Goal: Book appointment/travel/reservation

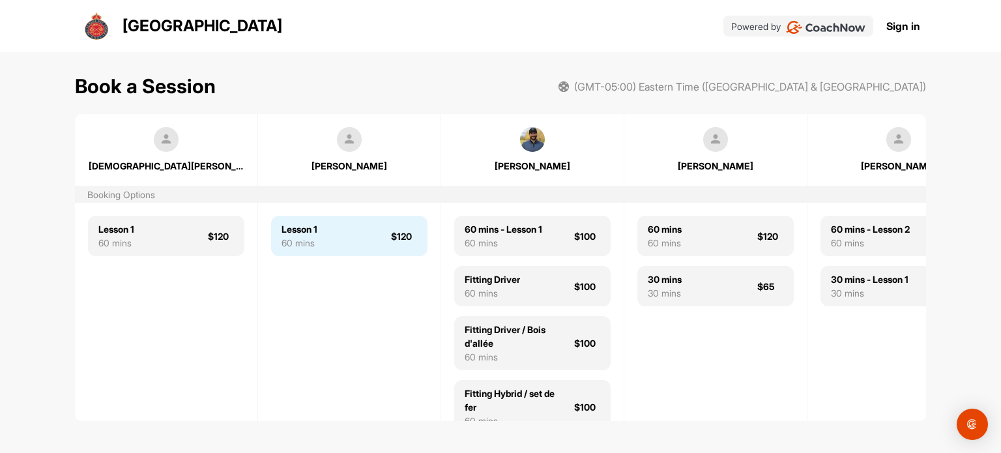
click at [317, 227] on div "Lesson 1" at bounding box center [300, 229] width 36 height 14
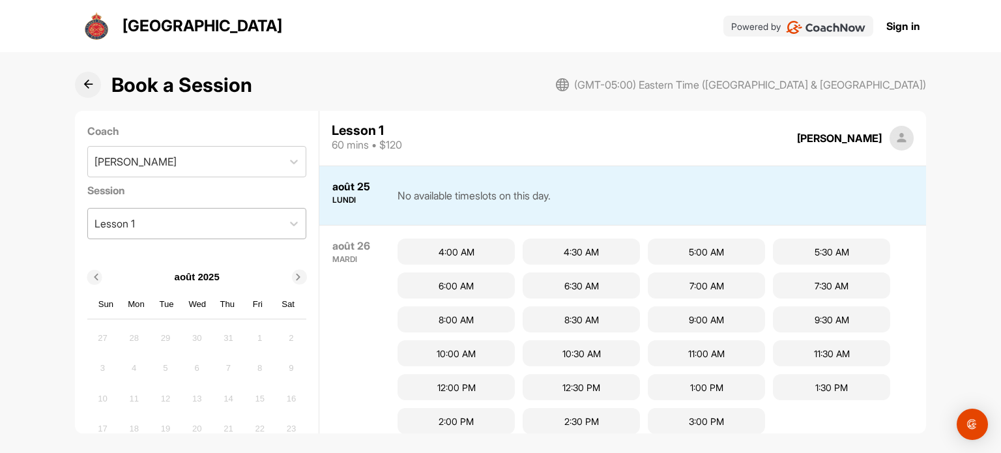
click at [261, 221] on div "Lesson 1" at bounding box center [185, 224] width 195 height 30
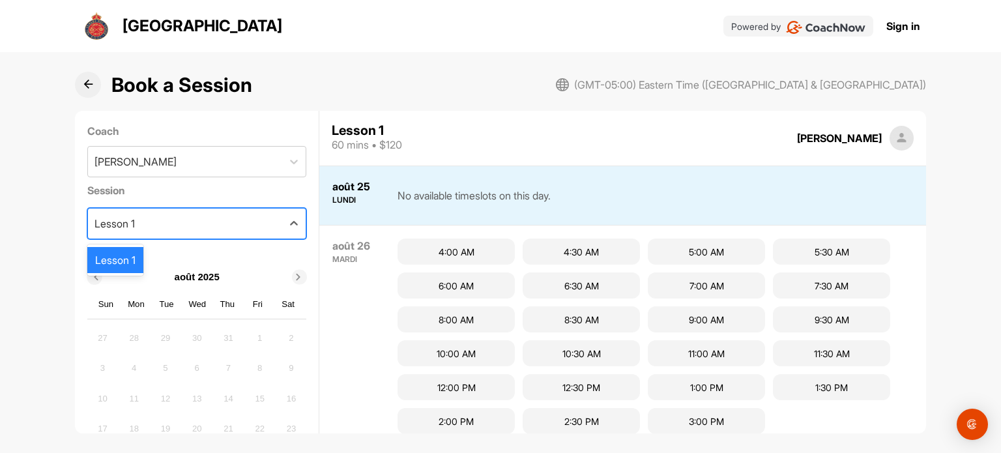
click at [261, 221] on div "Lesson 1" at bounding box center [185, 224] width 195 height 30
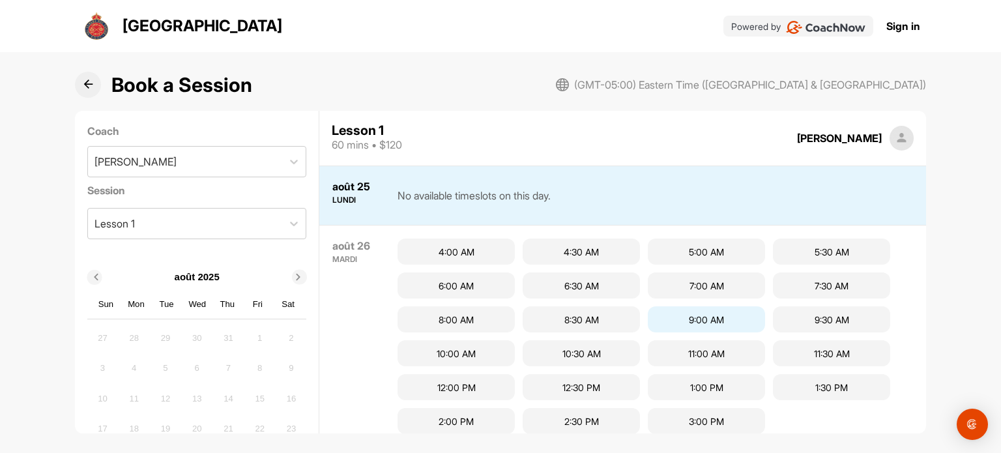
click at [688, 317] on div "9:00 AM" at bounding box center [706, 319] width 117 height 26
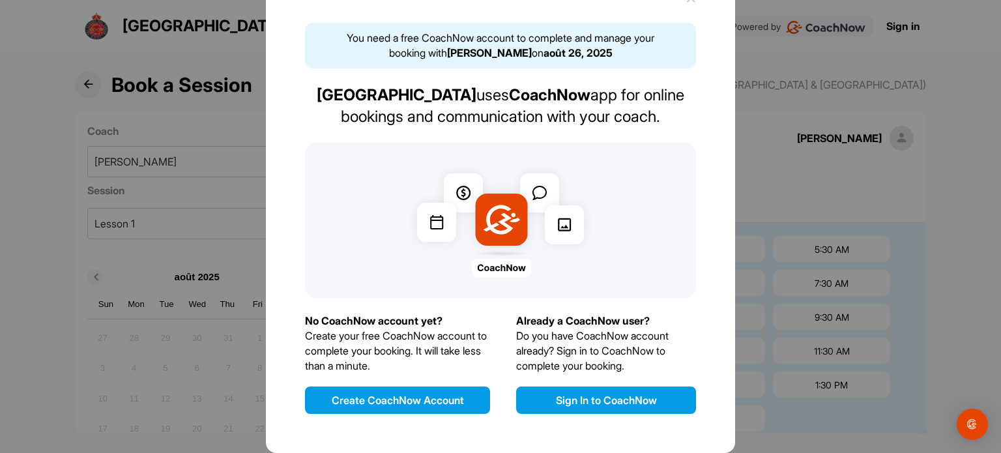
scroll to position [67, 0]
click at [379, 397] on button "Create CoachNow Account" at bounding box center [397, 400] width 185 height 27
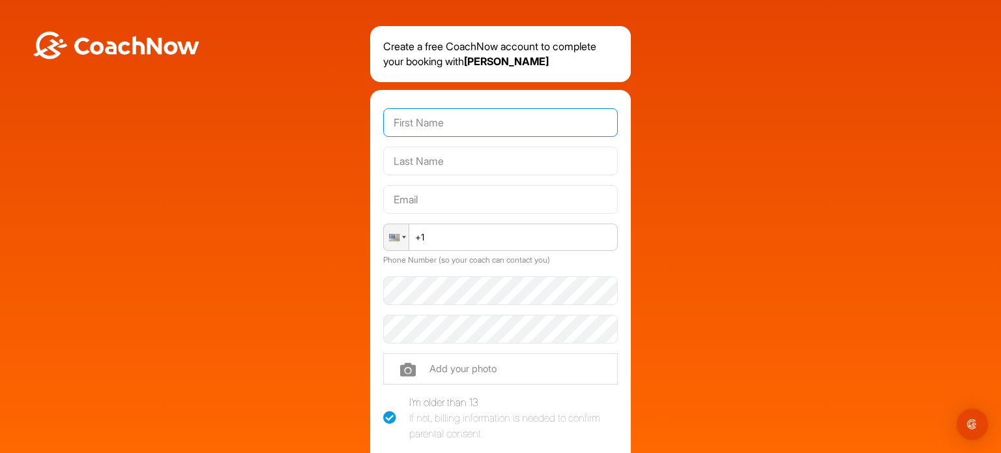
click at [405, 122] on input "text" at bounding box center [500, 122] width 235 height 29
type input "mario"
type input "[PERSON_NAME]"
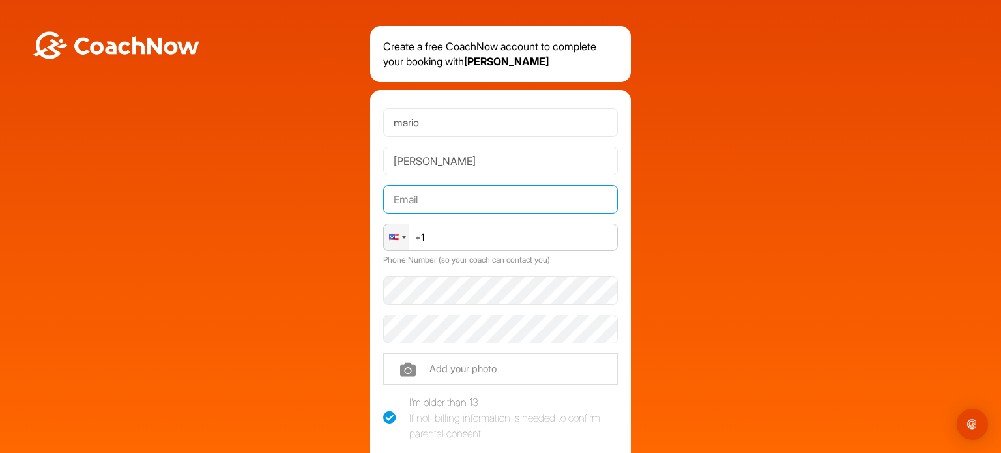
type input "[EMAIL_ADDRESS][DOMAIN_NAME]"
click at [428, 233] on input "+1" at bounding box center [500, 237] width 235 height 27
click at [402, 238] on div at bounding box center [404, 237] width 4 height 3
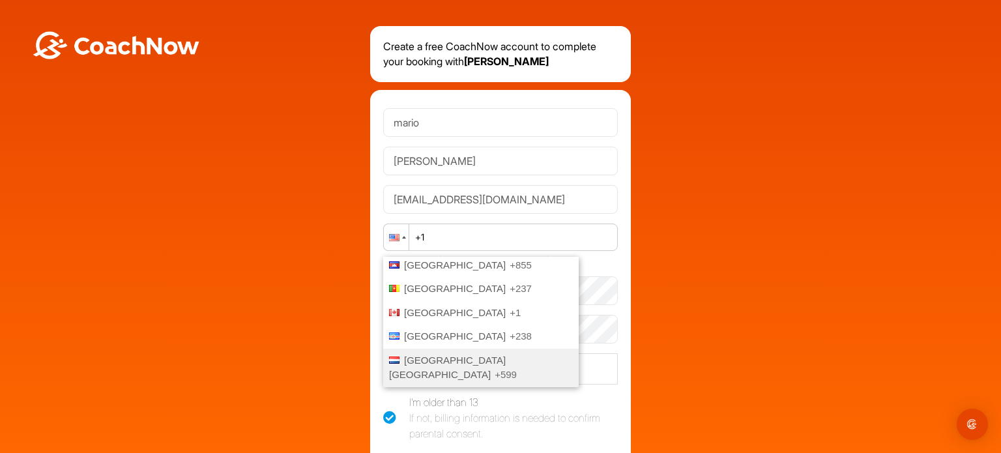
scroll to position [717, 0]
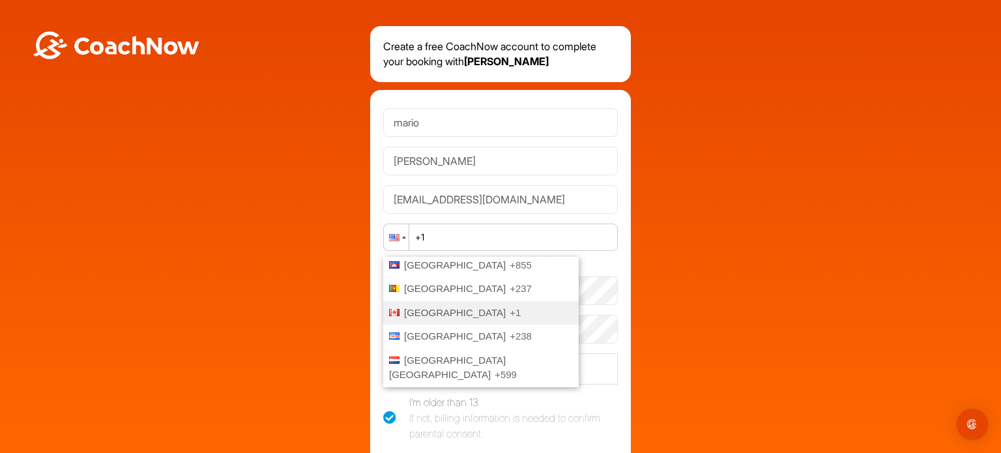
click at [416, 308] on span "[GEOGRAPHIC_DATA]" at bounding box center [455, 312] width 102 height 11
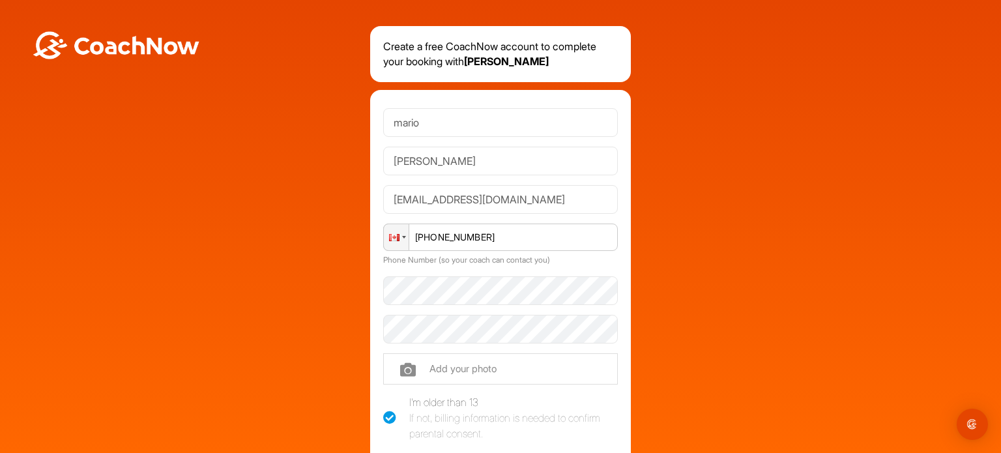
type input "[PHONE_NUMBER]"
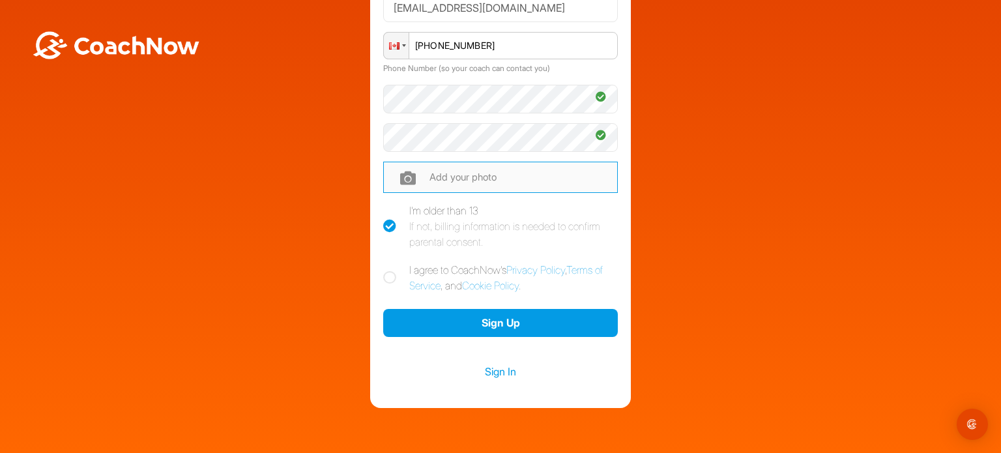
scroll to position [196, 0]
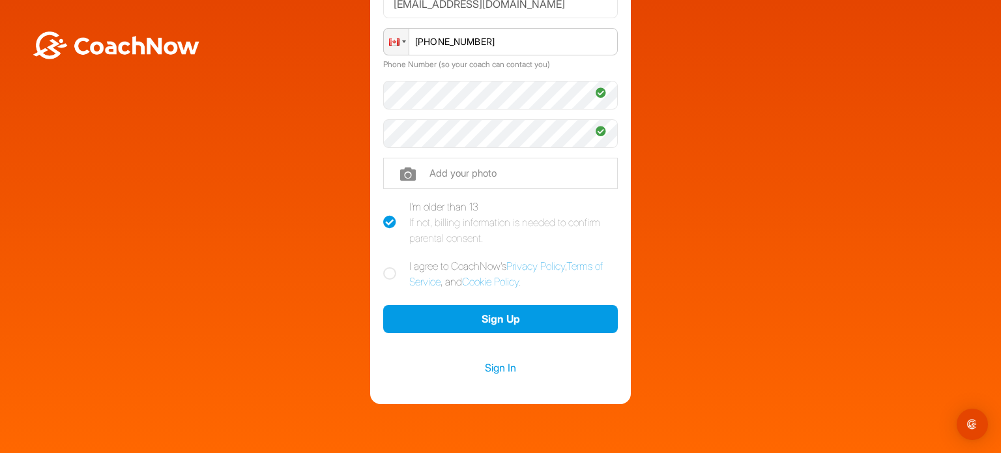
click at [388, 270] on icon at bounding box center [389, 273] width 13 height 13
click at [388, 267] on input "I agree to CoachNow's Privacy Policy , Terms of Service , and Cookie Policy ." at bounding box center [387, 262] width 8 height 8
checkbox input "true"
click at [383, 210] on label "I'm older than 13 If not, billing information is needed to confirm parental con…" at bounding box center [500, 222] width 235 height 47
click at [383, 207] on input "I'm older than 13 If not, billing information is needed to confirm parental con…" at bounding box center [387, 203] width 8 height 8
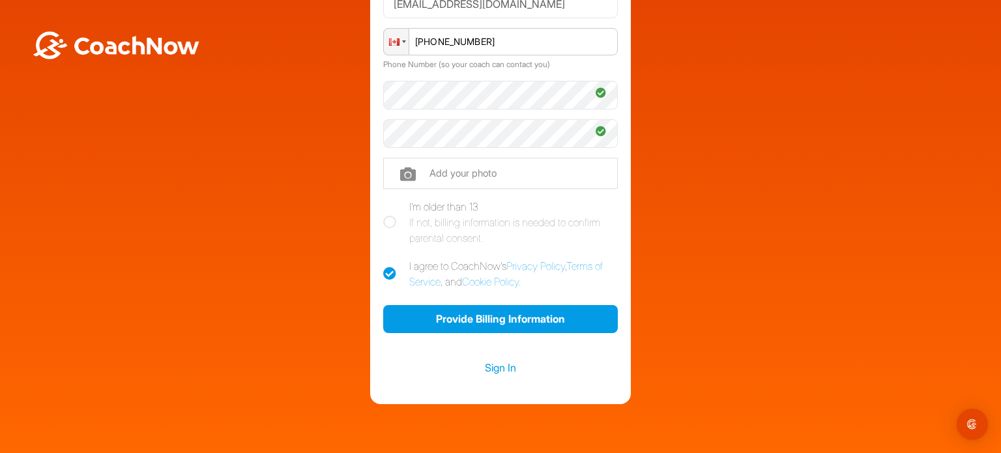
click at [383, 224] on icon at bounding box center [389, 222] width 13 height 13
click at [383, 207] on input "I'm older than 13 If not, billing information is needed to confirm parental con…" at bounding box center [387, 203] width 8 height 8
checkbox input "true"
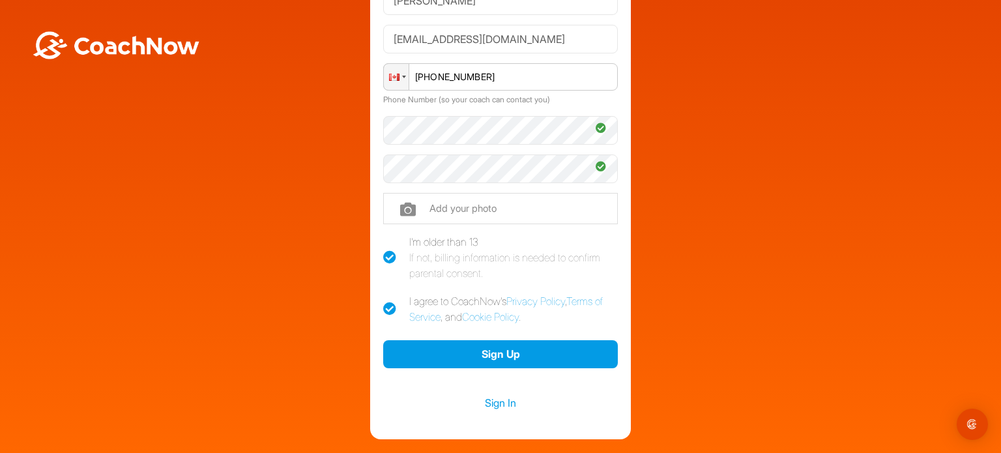
scroll to position [237, 0]
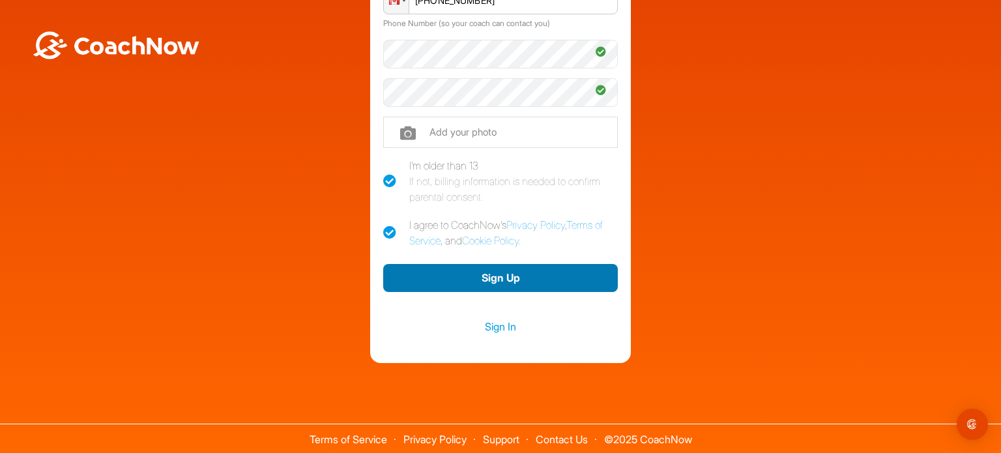
click at [506, 283] on button "Sign Up" at bounding box center [500, 278] width 235 height 28
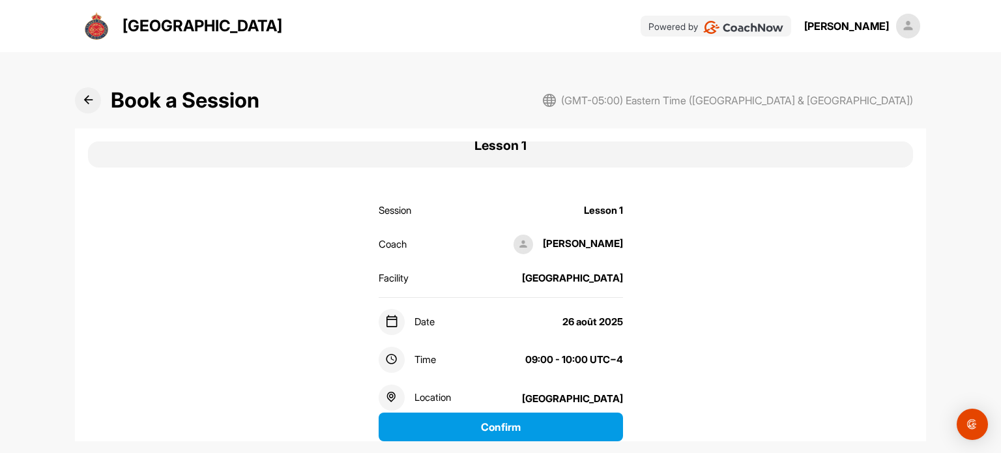
click at [386, 362] on icon at bounding box center [391, 359] width 12 height 12
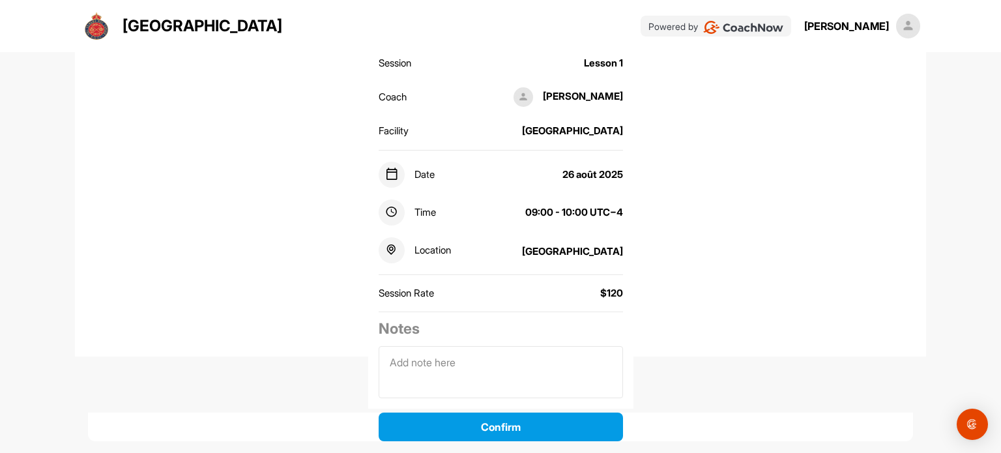
scroll to position [162, 0]
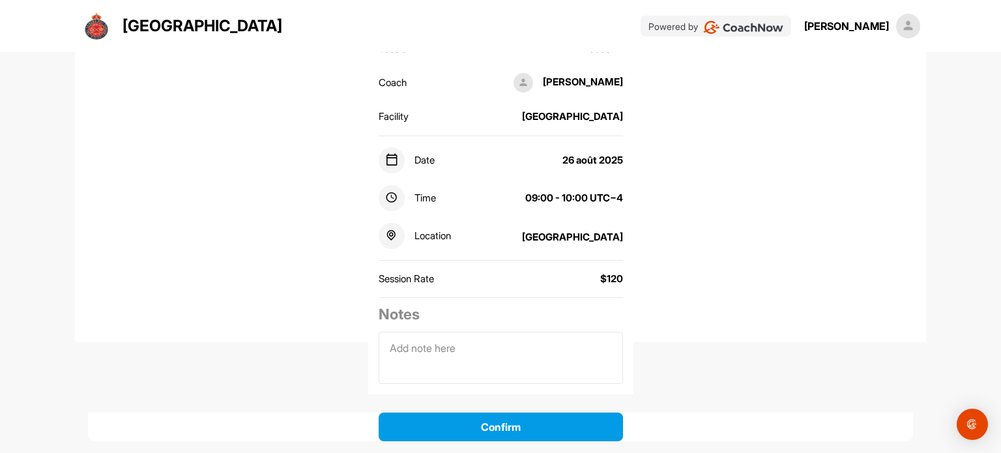
click at [555, 199] on div "09:00 - 10:00 UTC−4" at bounding box center [574, 198] width 98 height 15
click at [577, 196] on div "09:00 - 10:00 UTC−4" at bounding box center [574, 198] width 98 height 15
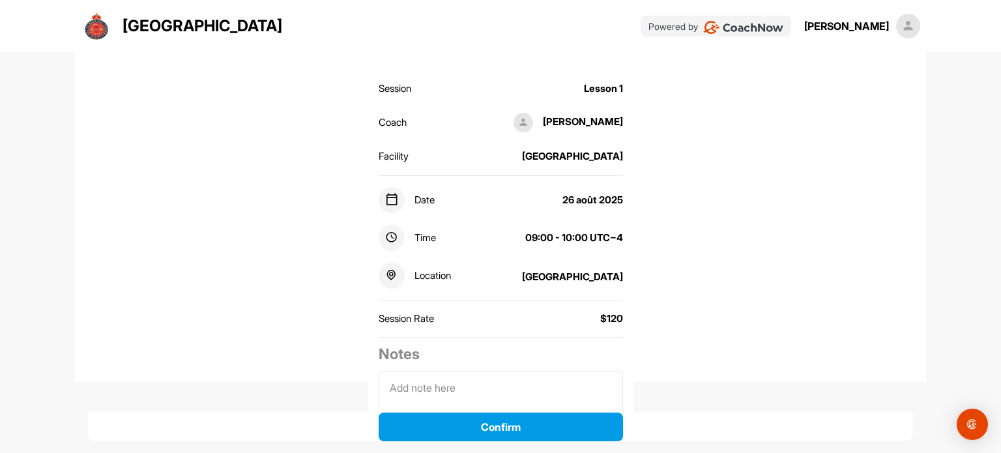
scroll to position [130, 0]
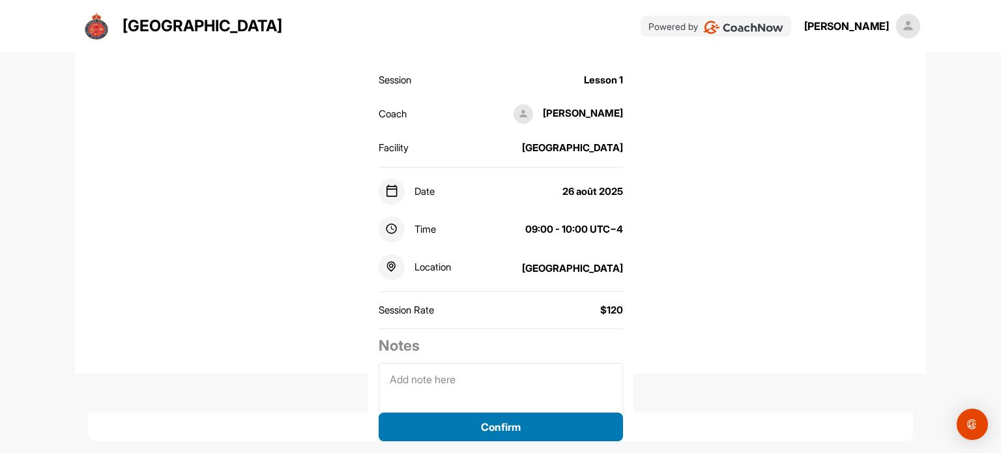
click at [508, 424] on button "Confirm" at bounding box center [501, 427] width 244 height 29
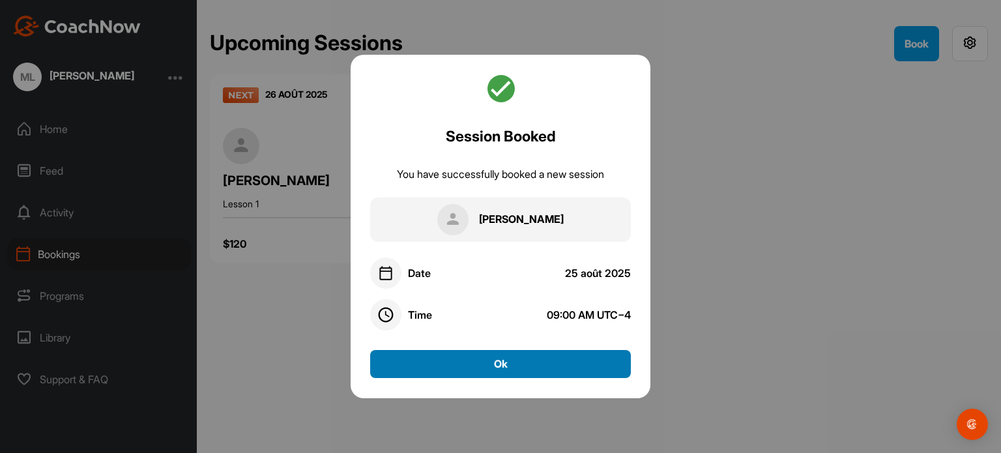
click at [530, 364] on button "Ok" at bounding box center [500, 364] width 261 height 28
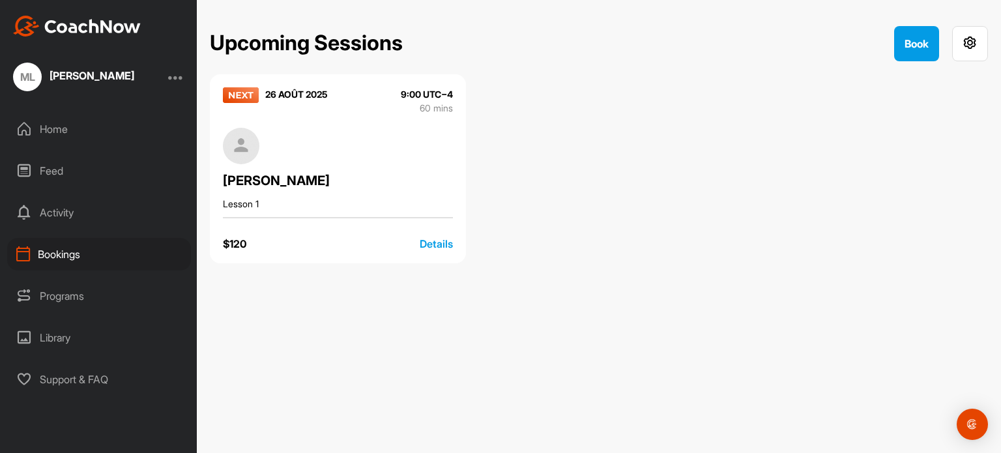
click at [438, 239] on div "Details" at bounding box center [436, 244] width 33 height 16
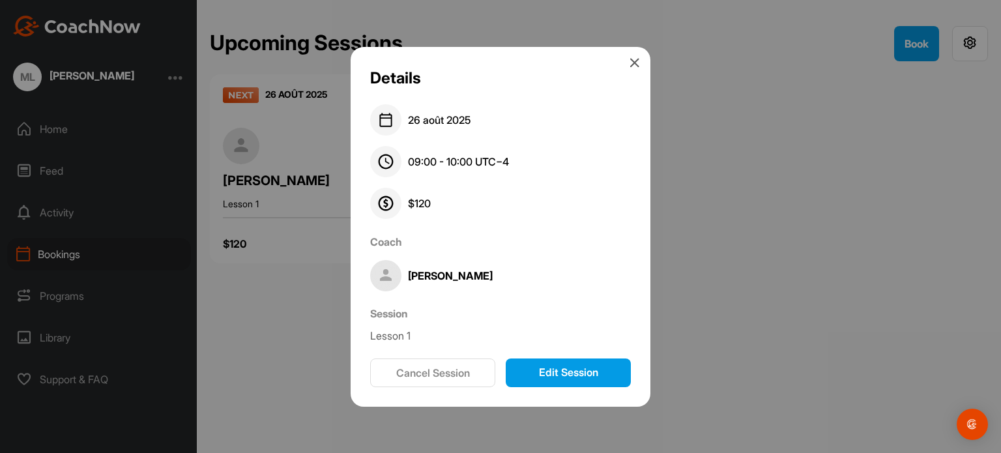
click at [549, 370] on button "Edit Session" at bounding box center [568, 372] width 125 height 29
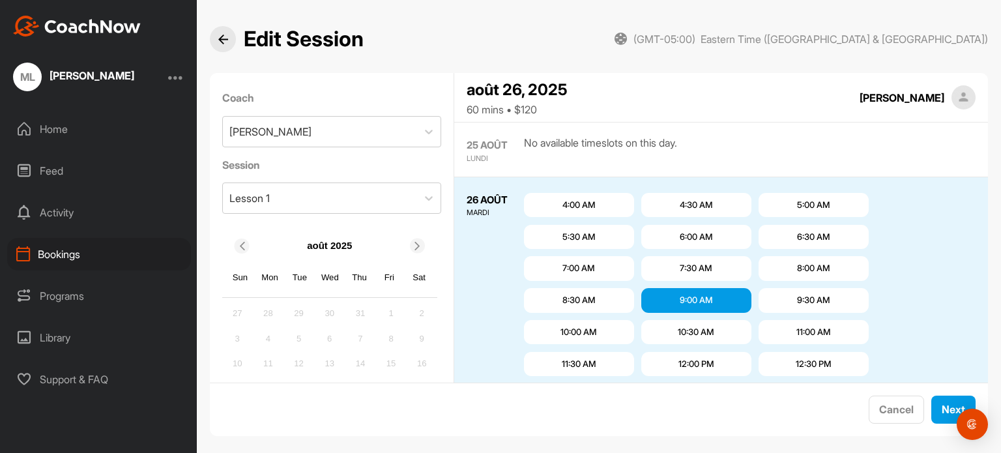
scroll to position [54, 0]
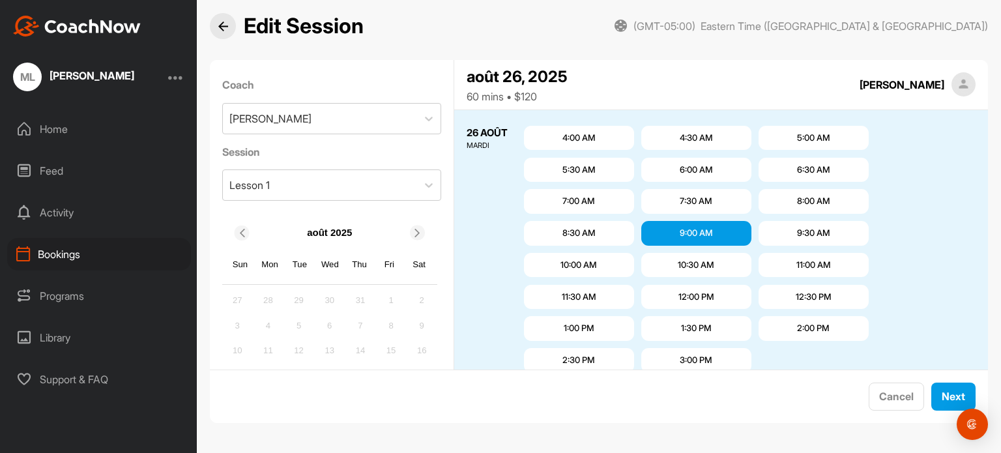
click at [813, 229] on div "9:30 AM" at bounding box center [813, 233] width 33 height 13
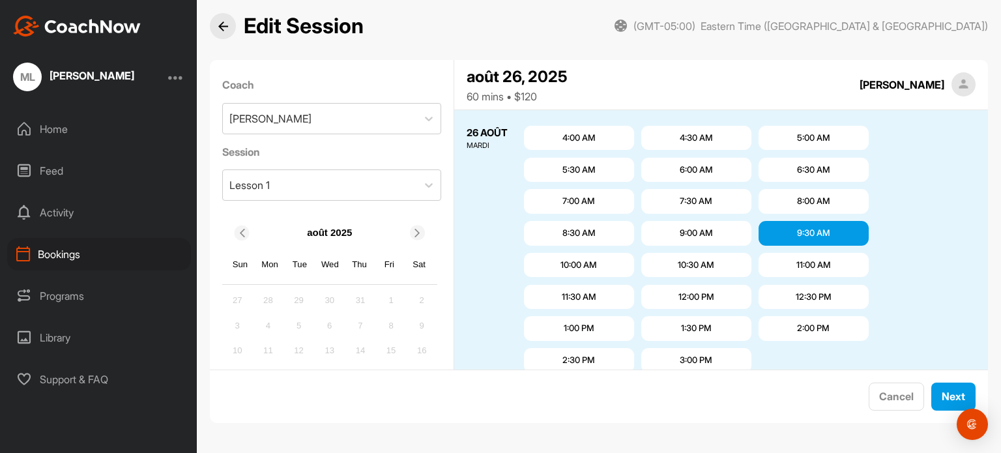
click at [227, 29] on img at bounding box center [223, 27] width 10 height 10
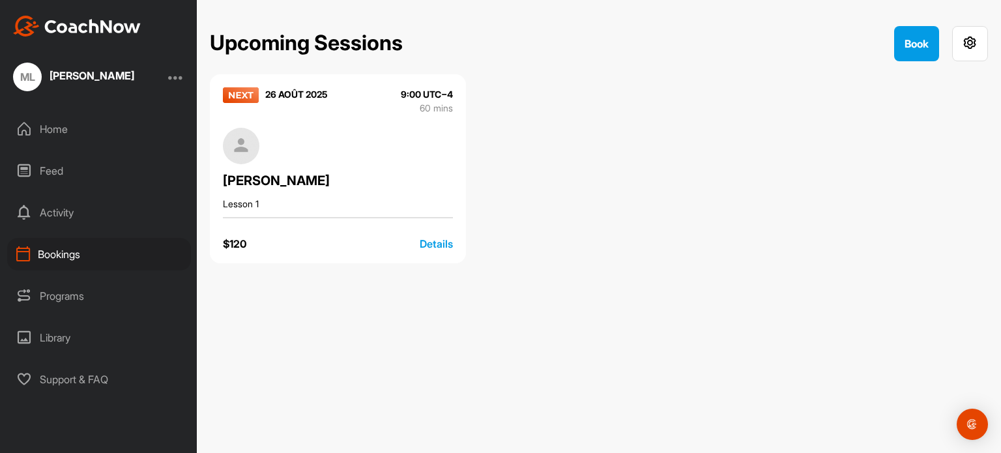
click at [233, 91] on img at bounding box center [241, 95] width 36 height 16
click at [420, 91] on div "9:00 UTC−4" at bounding box center [427, 94] width 52 height 14
click at [442, 243] on div "Details" at bounding box center [436, 244] width 33 height 16
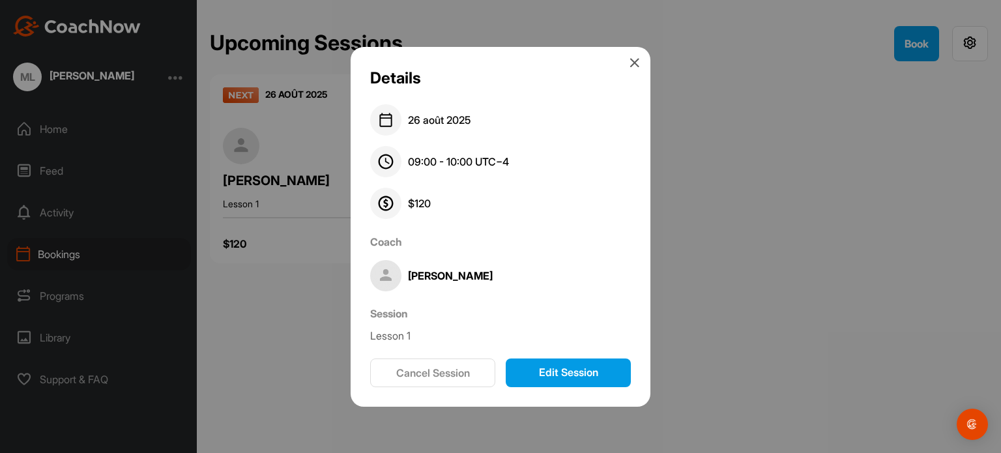
click at [562, 374] on button "Edit Session" at bounding box center [568, 372] width 125 height 29
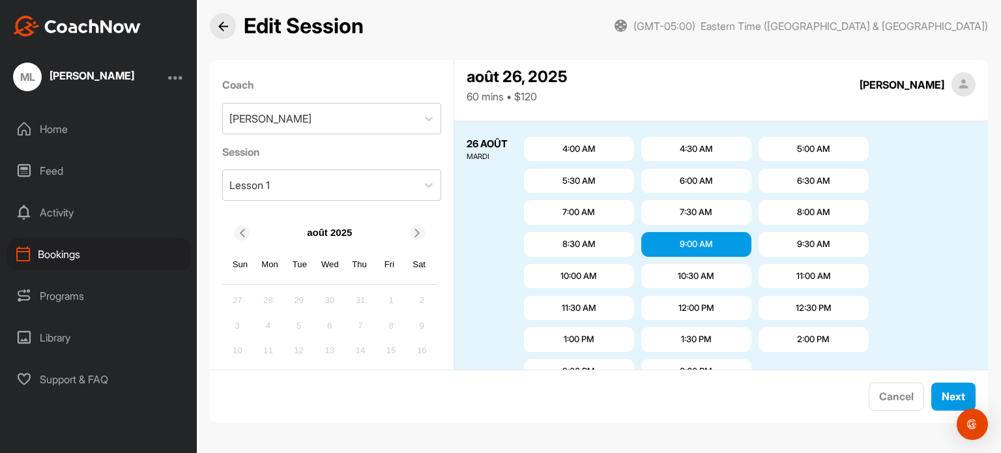
scroll to position [54, 0]
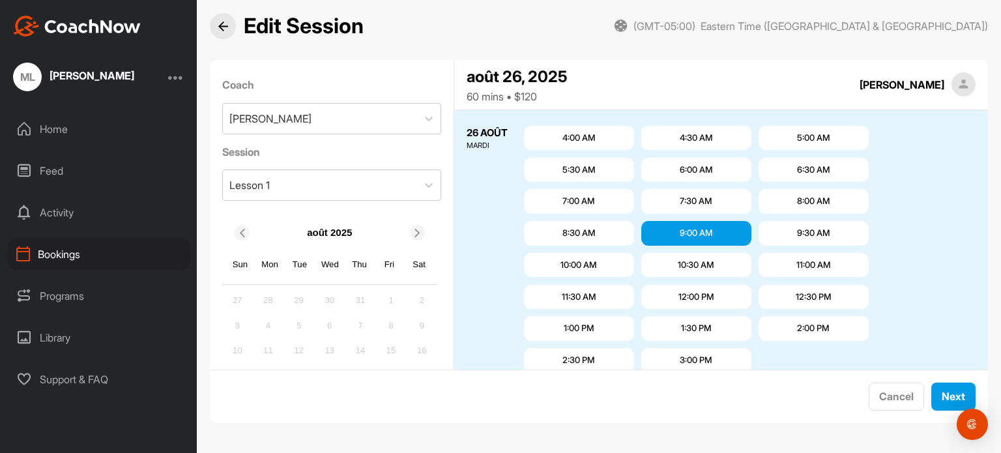
click at [811, 231] on div "9:30 AM" at bounding box center [813, 233] width 33 height 13
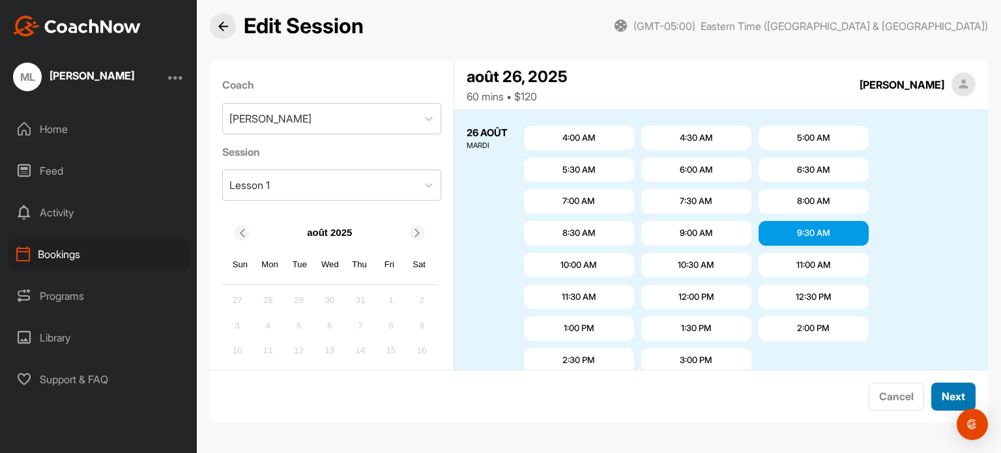
click at [955, 401] on button "Next" at bounding box center [953, 397] width 44 height 28
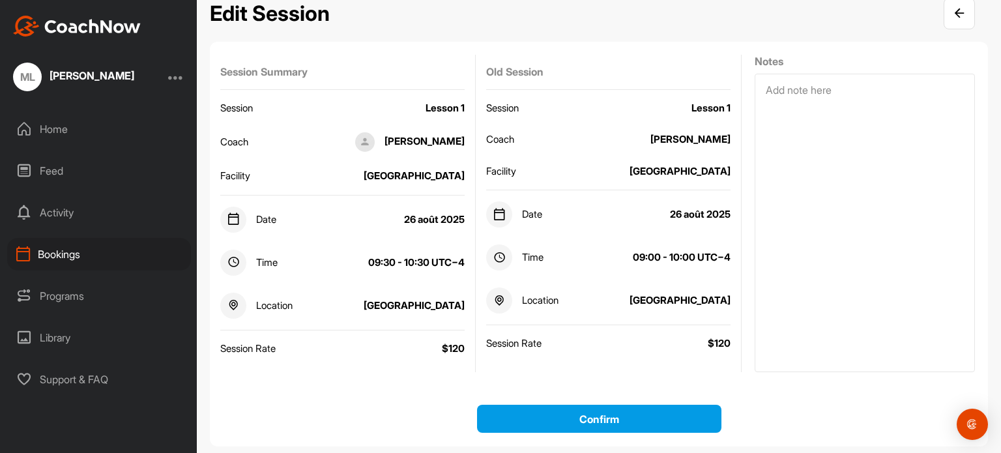
scroll to position [63, 0]
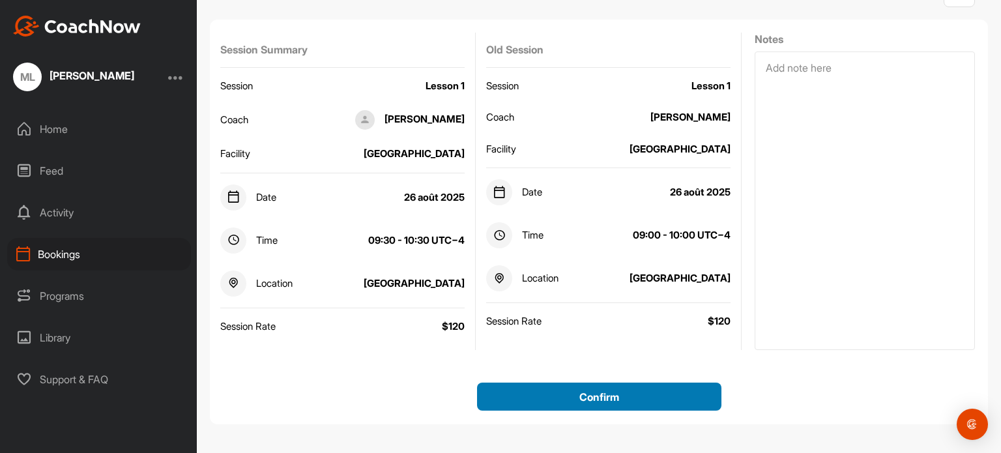
click at [551, 390] on button "Confirm" at bounding box center [599, 397] width 244 height 28
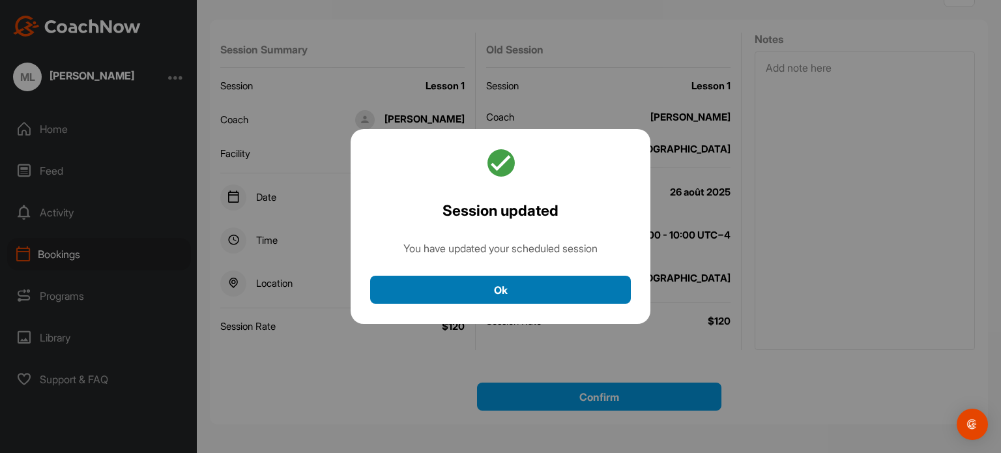
click at [510, 293] on button "Ok" at bounding box center [500, 290] width 261 height 28
